Goal: Transaction & Acquisition: Purchase product/service

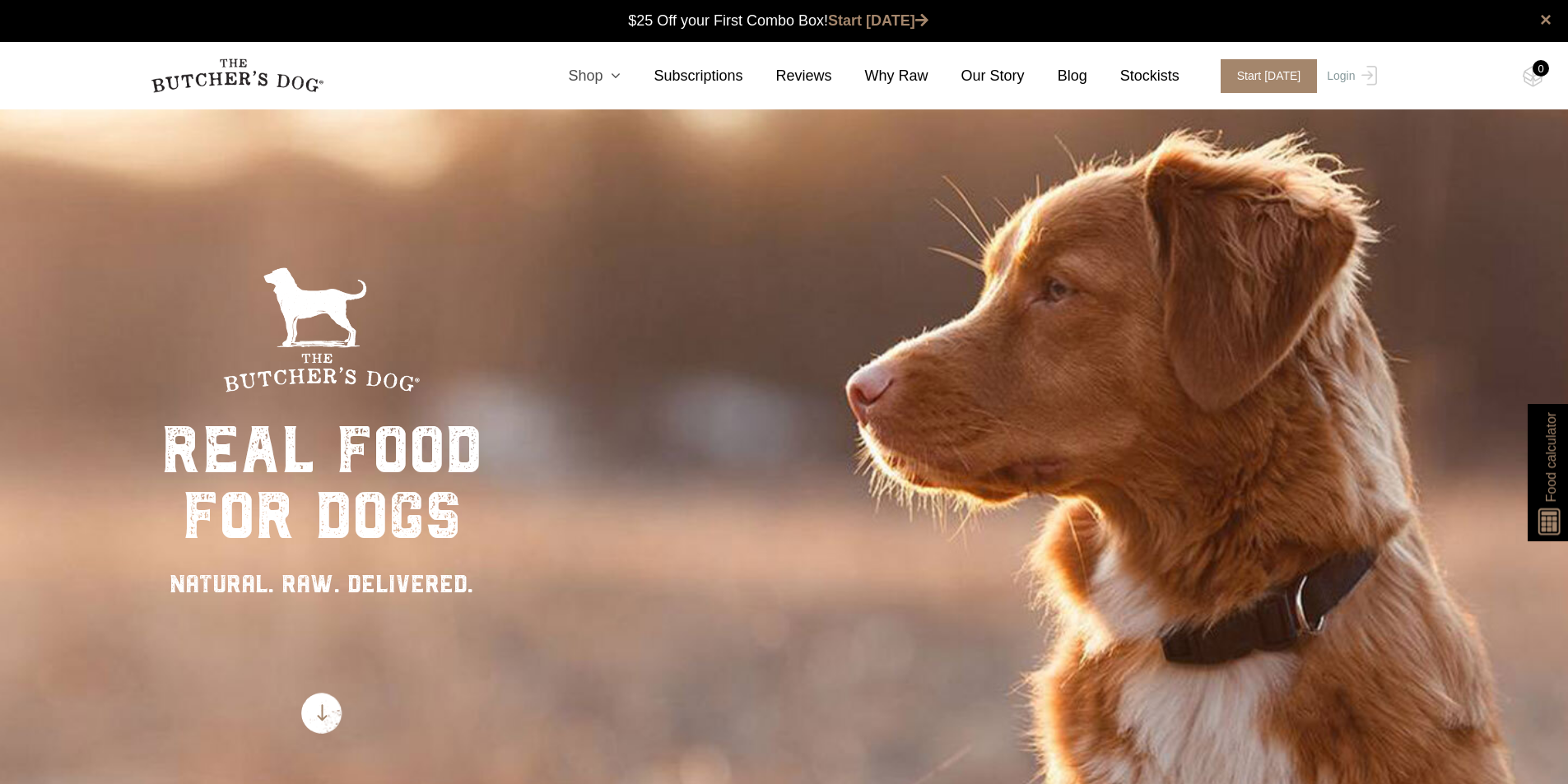
click at [621, 78] on icon at bounding box center [611, 76] width 18 height 15
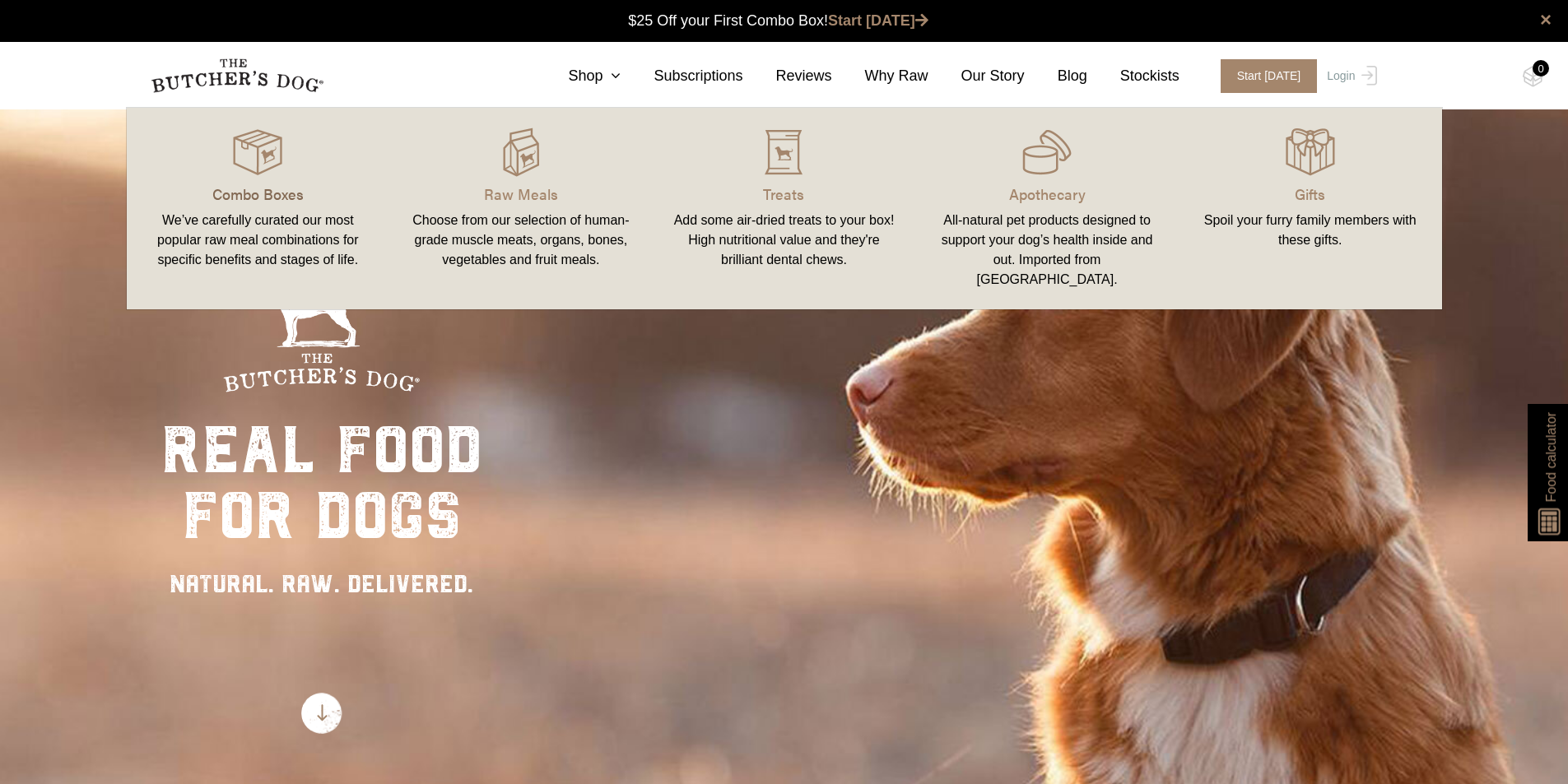
click at [229, 200] on p "Combo Boxes" at bounding box center [258, 194] width 224 height 23
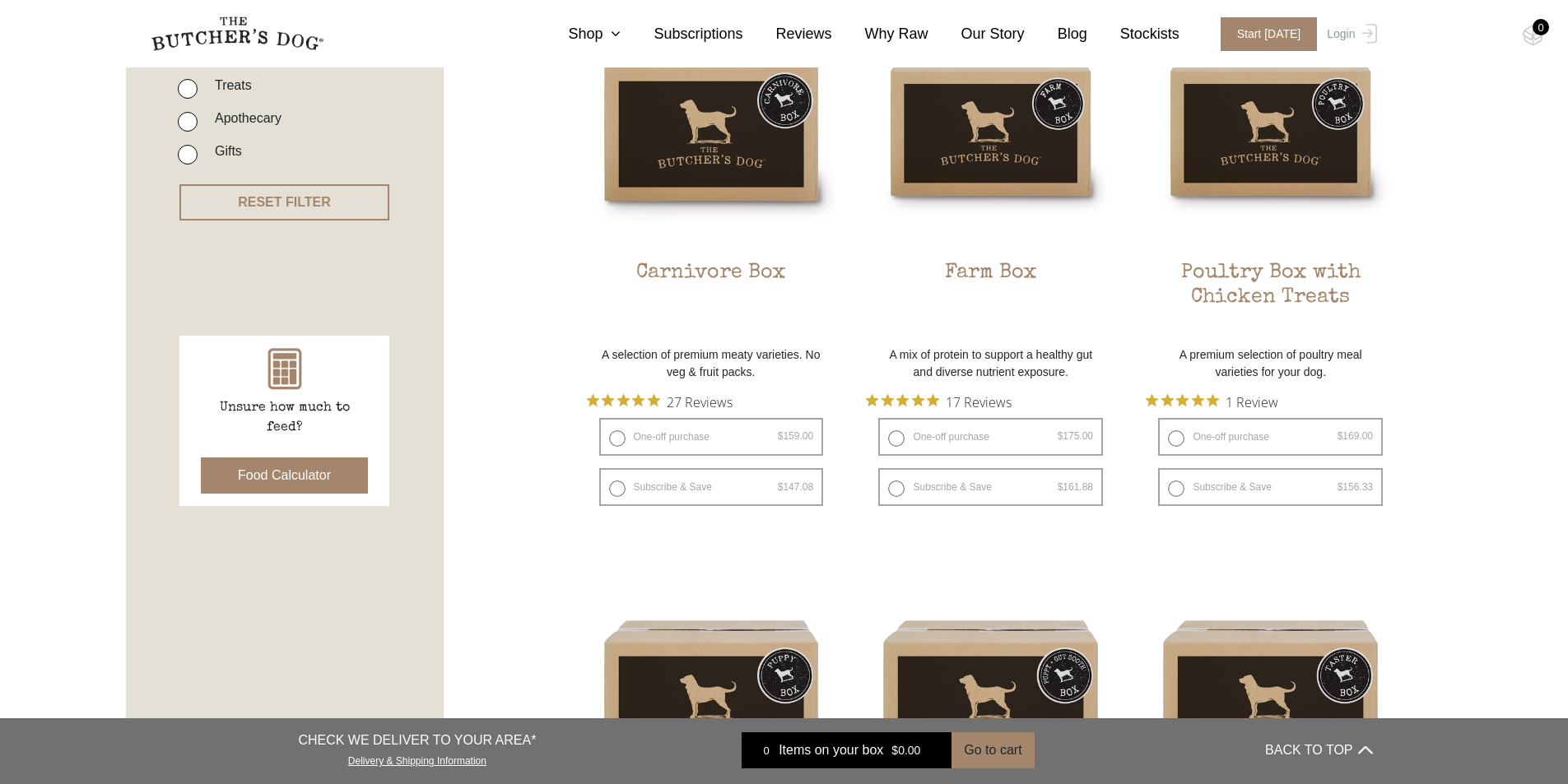
scroll to position [494, 0]
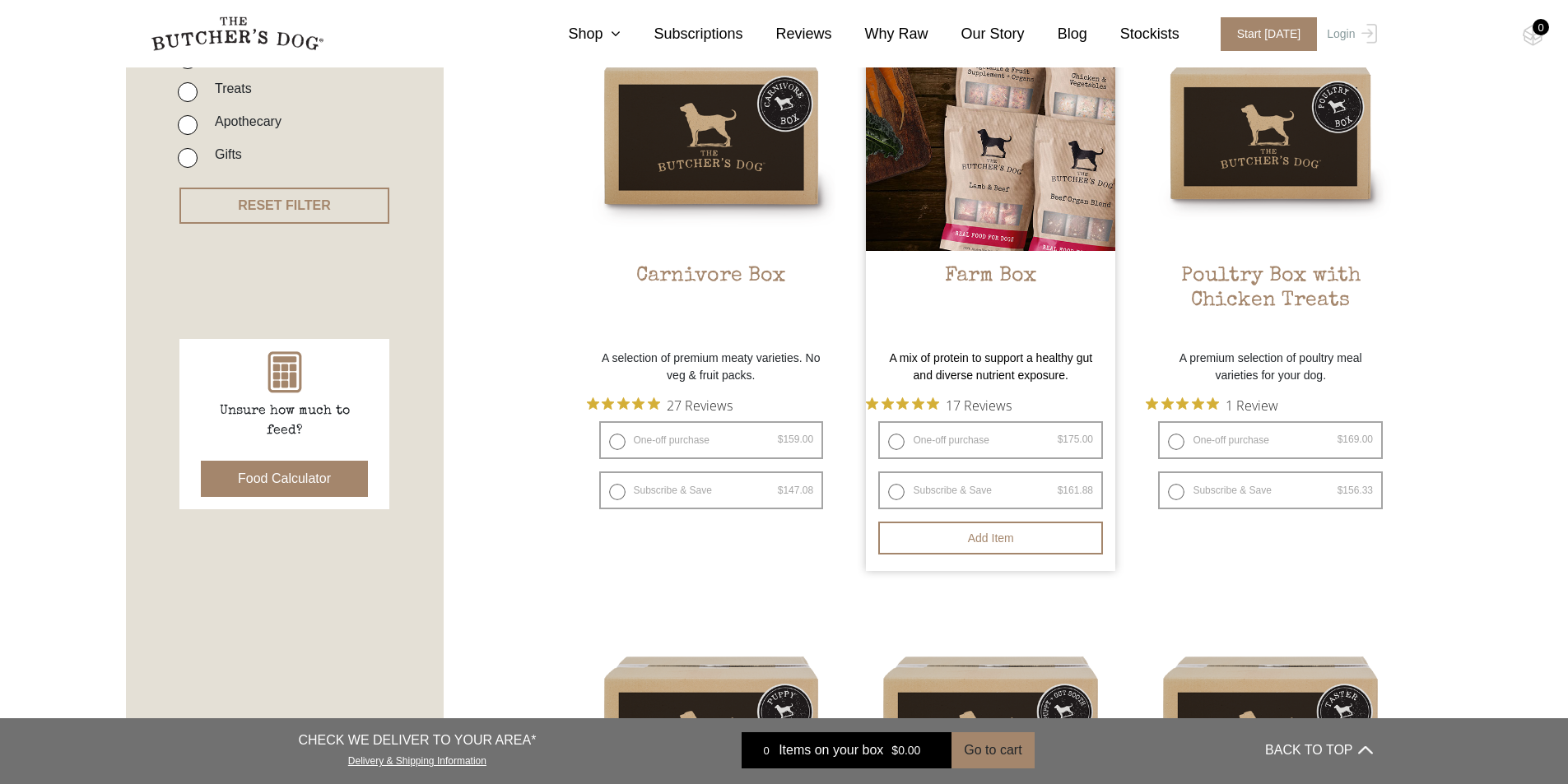
click at [997, 289] on h2 "Farm Box" at bounding box center [990, 302] width 250 height 77
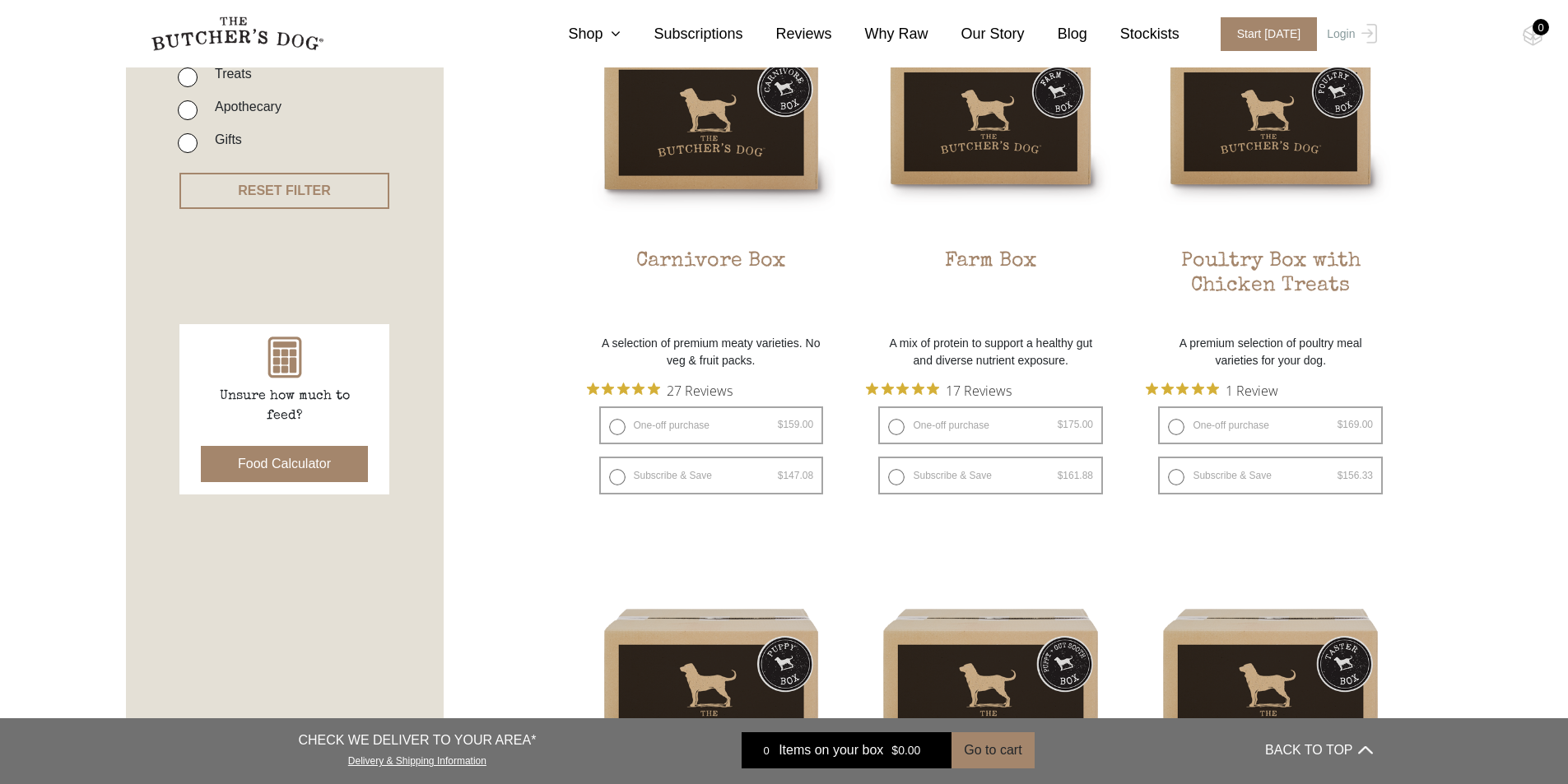
scroll to position [494, 0]
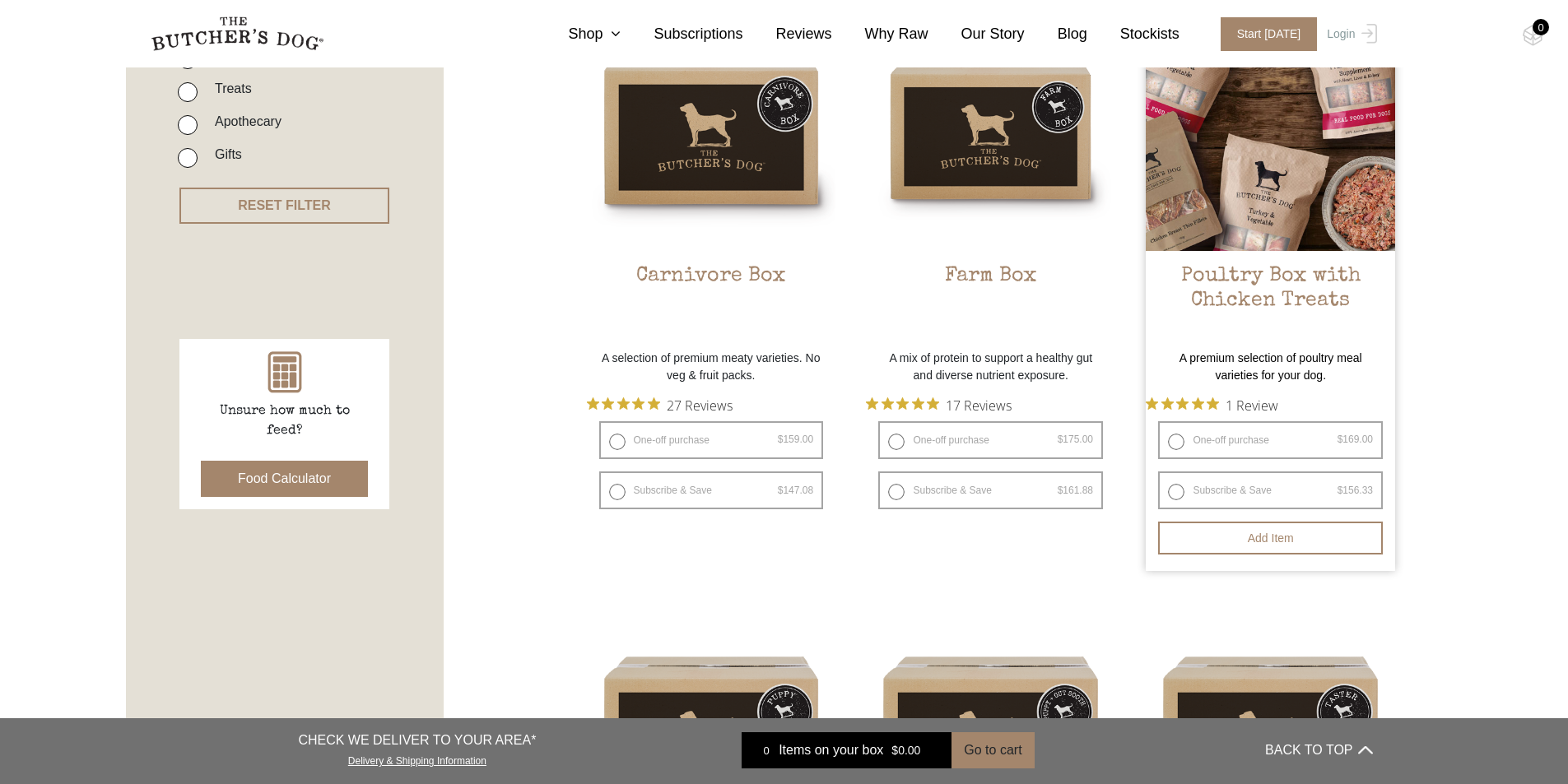
click at [1233, 281] on h2 "Poultry Box with Chicken Treats" at bounding box center [1270, 302] width 250 height 77
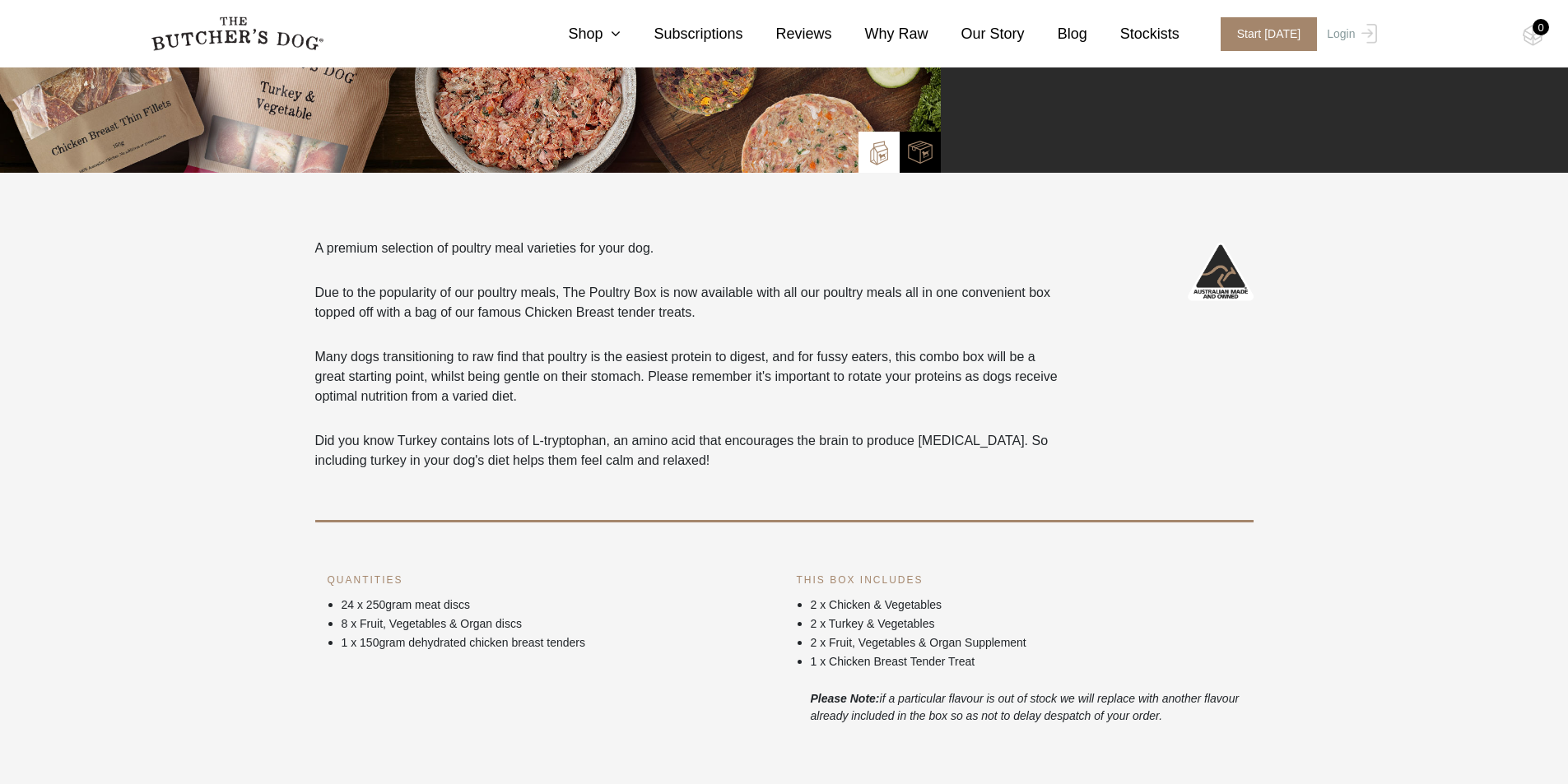
scroll to position [494, 0]
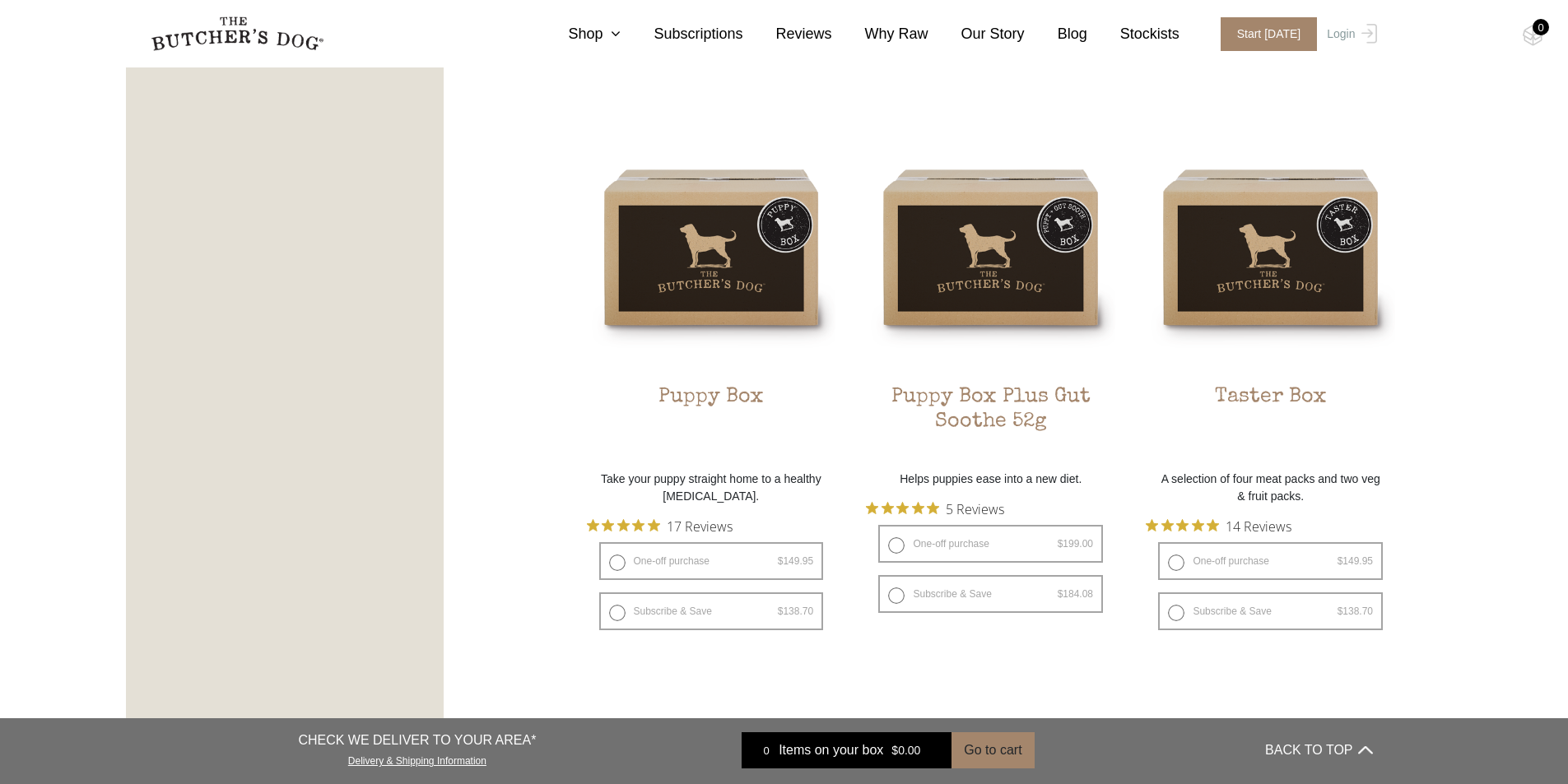
scroll to position [988, 0]
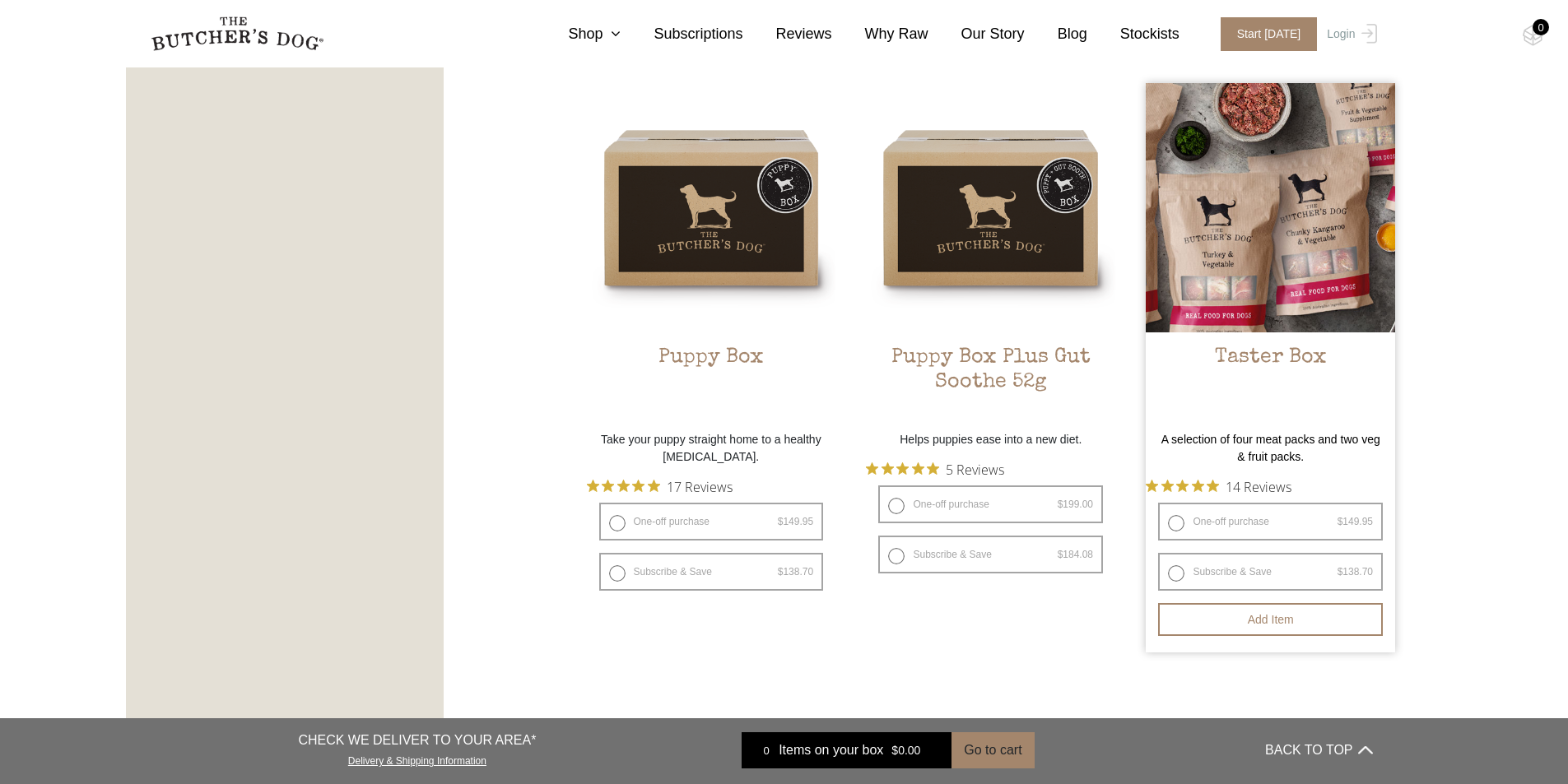
click at [1285, 370] on h2 "Taster Box" at bounding box center [1270, 384] width 250 height 77
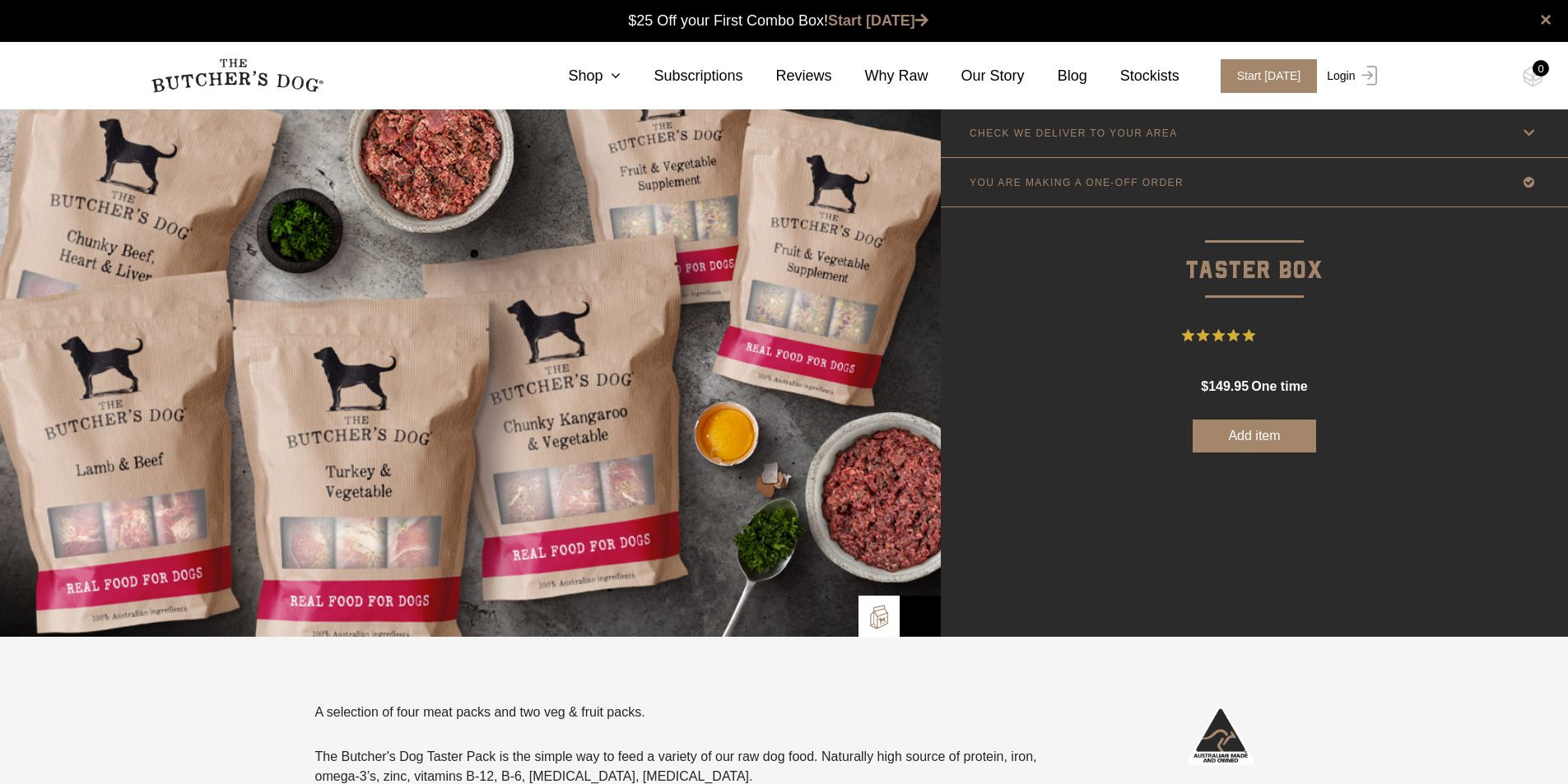
click at [1365, 69] on img at bounding box center [1366, 75] width 22 height 20
